Goal: Transaction & Acquisition: Download file/media

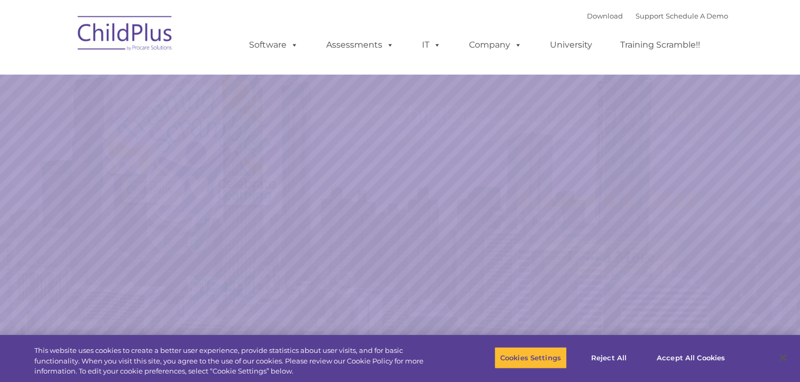
select select "MEDIUM"
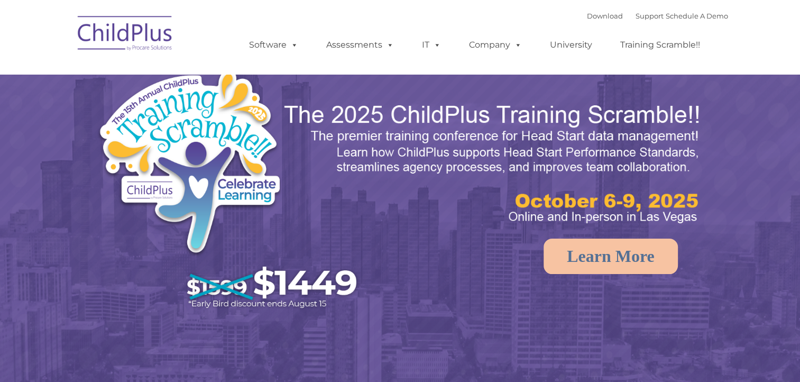
select select "MEDIUM"
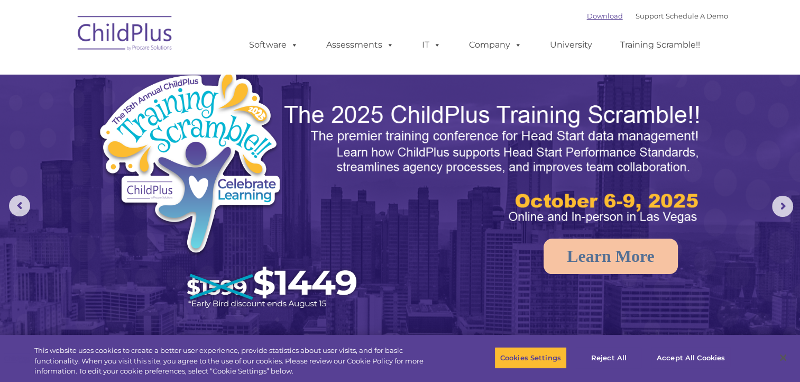
click at [588, 13] on link "Download" at bounding box center [605, 16] width 36 height 8
